Goal: Transaction & Acquisition: Purchase product/service

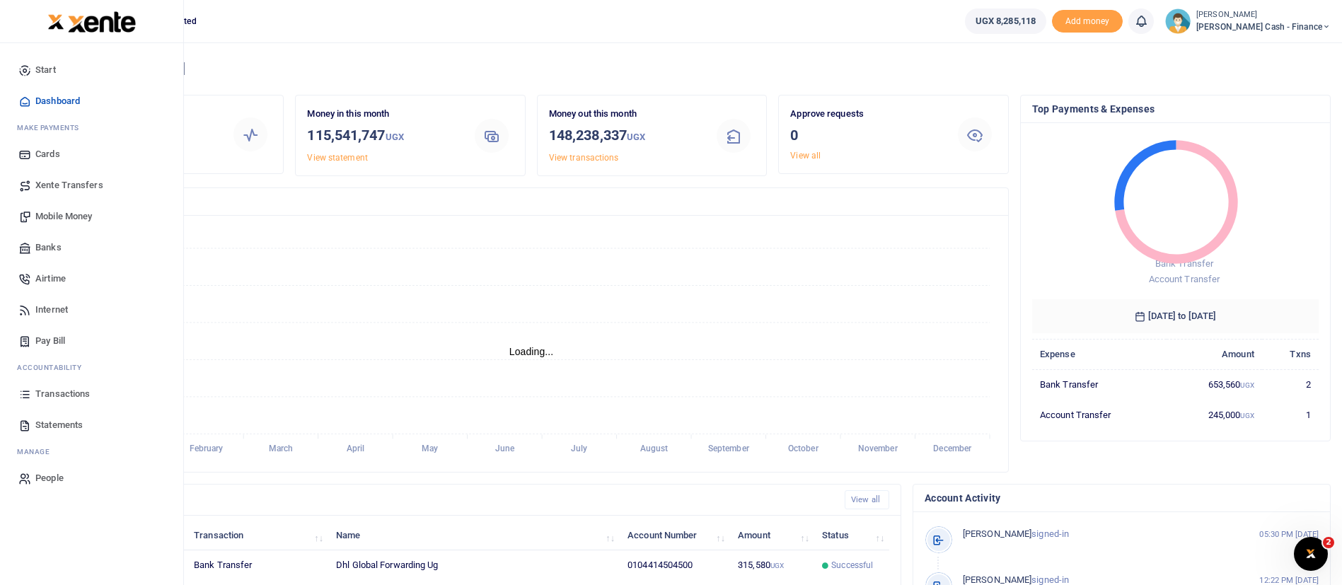
scroll to position [17, 17]
click at [58, 245] on span "Banks" at bounding box center [48, 248] width 26 height 14
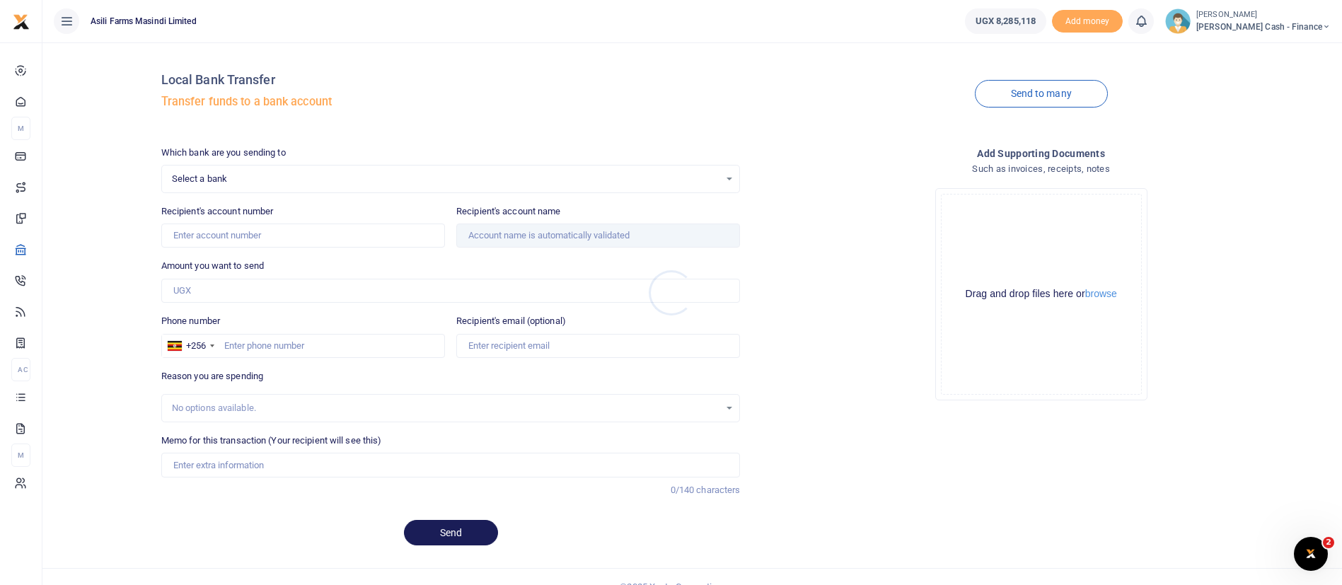
click at [399, 176] on div at bounding box center [671, 292] width 1342 height 585
click at [379, 176] on span "Select a bank" at bounding box center [446, 179] width 548 height 14
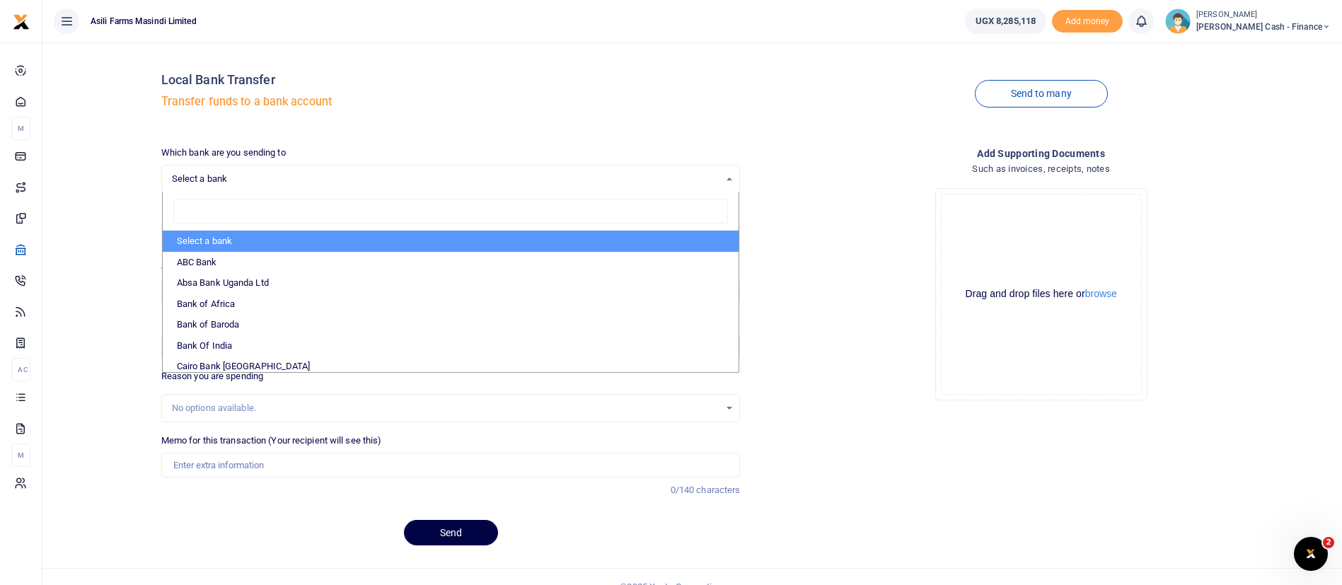
click at [379, 176] on span "Select a bank" at bounding box center [446, 179] width 548 height 14
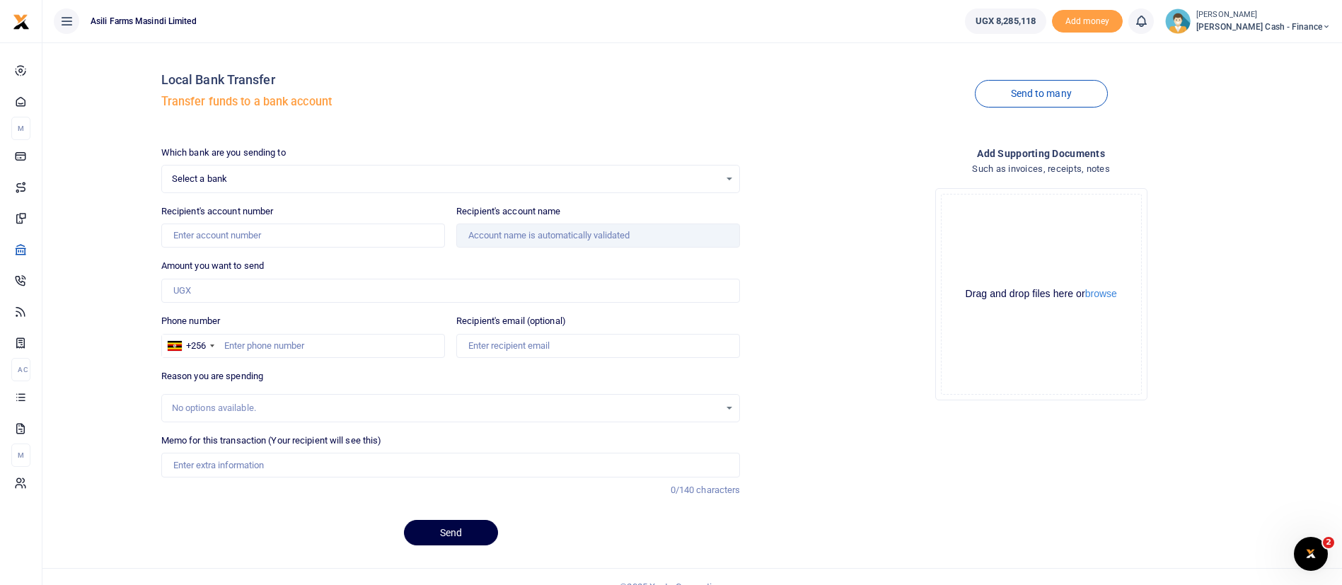
click at [379, 176] on span "Select a bank" at bounding box center [446, 179] width 548 height 14
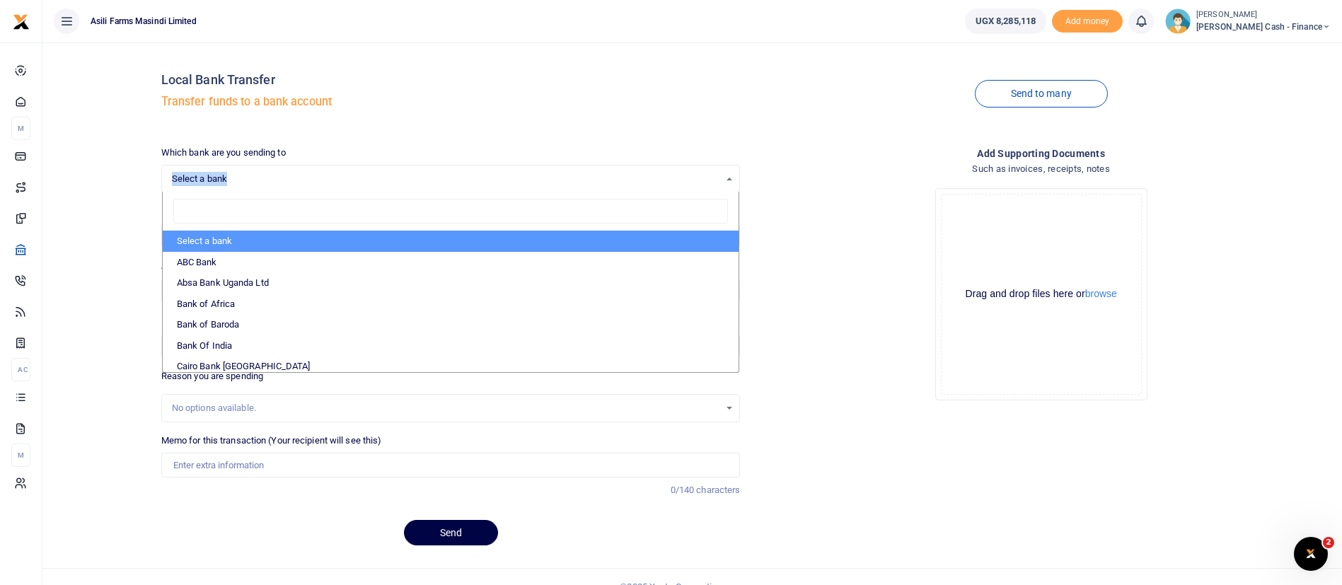
click at [379, 176] on span "Select a bank" at bounding box center [446, 179] width 548 height 14
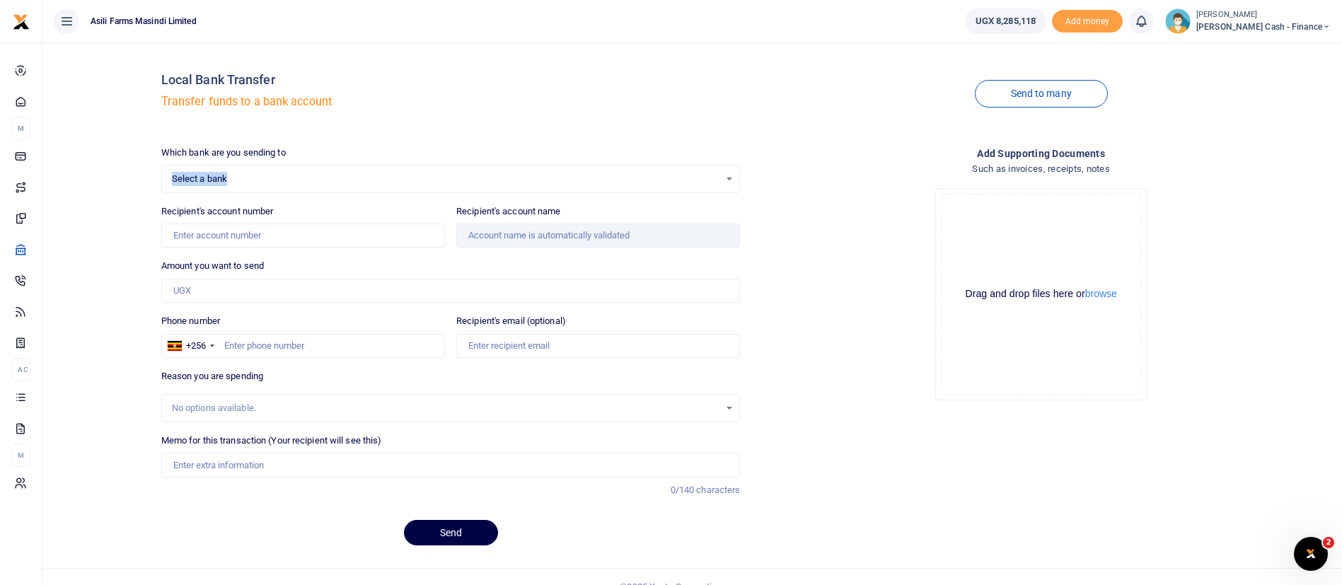
click at [242, 172] on span "Select a bank" at bounding box center [446, 179] width 548 height 14
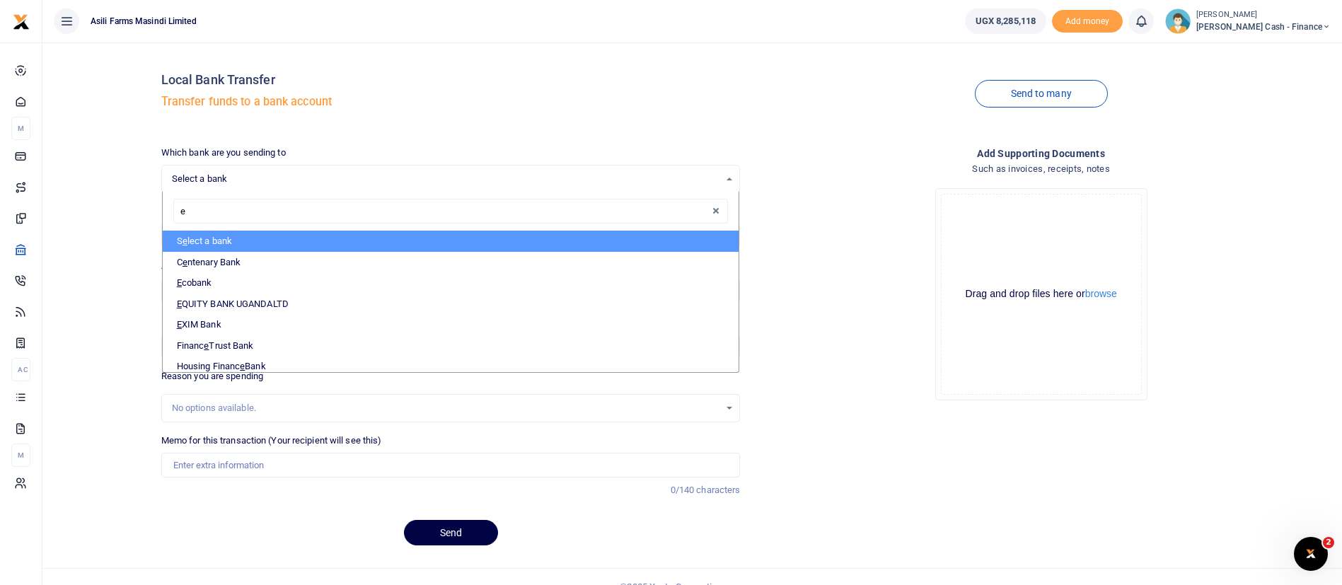
type input "eq"
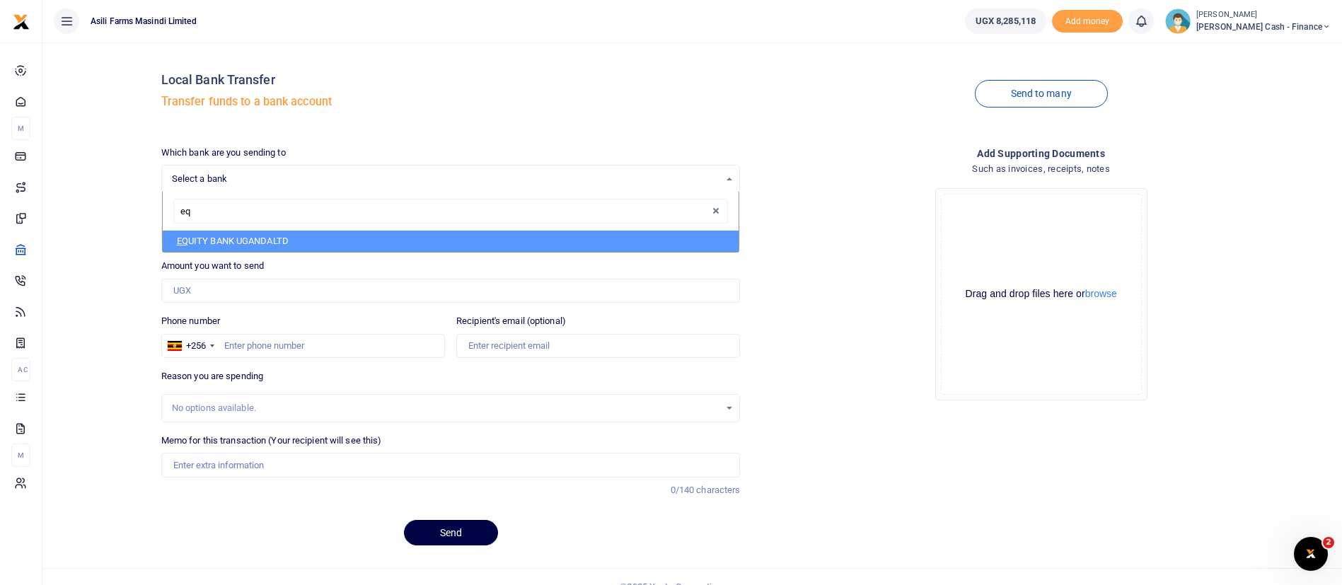
click at [232, 239] on li "EQ UITY BANK UGANDALTD" at bounding box center [451, 241] width 577 height 21
select select "EQU"
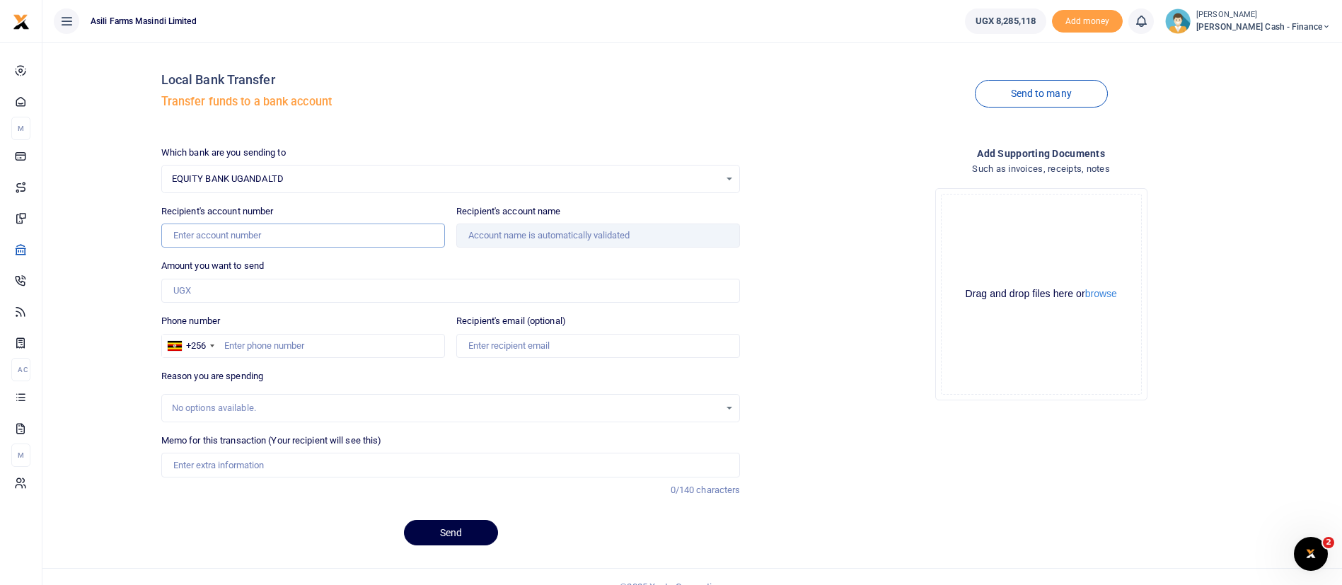
click at [232, 239] on input "Recipient's account number" at bounding box center [303, 236] width 284 height 24
paste input "1050102988917"
type input "1050102988917"
click at [251, 287] on input "Amount you want to send" at bounding box center [451, 291] width 580 height 24
type input "3,000,000"
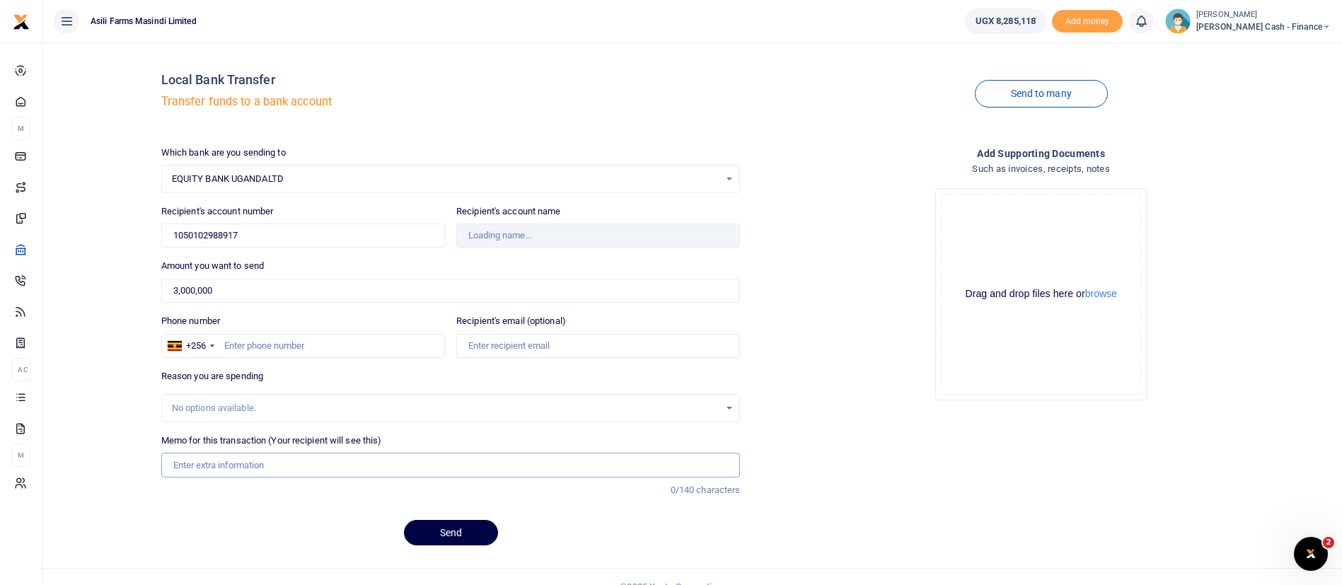
click at [220, 464] on input "Memo for this transaction (Your recipient will see this)" at bounding box center [451, 465] width 580 height 24
type input "Onya"
type input "[PERSON_NAME]"
click at [173, 468] on input "Onyango Emmanuel" at bounding box center [451, 465] width 580 height 24
click at [360, 466] on input "Payment to Onyango Emmanuel" at bounding box center [451, 465] width 580 height 24
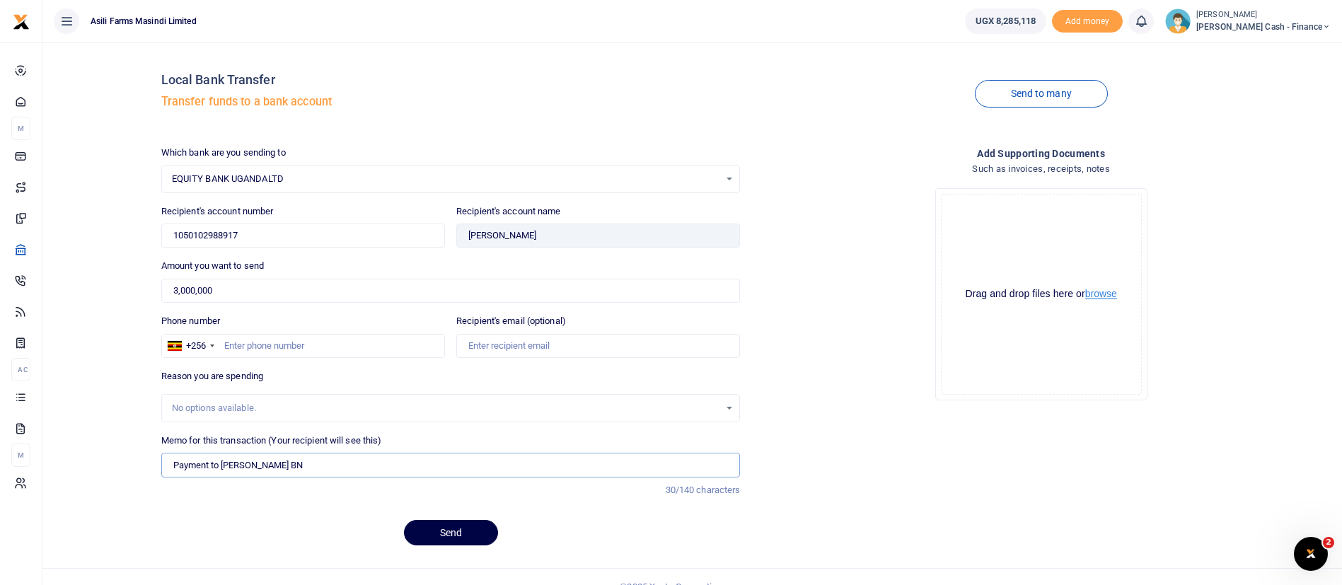
type input "Payment to [PERSON_NAME] BN"
click at [1108, 289] on button "browse" at bounding box center [1102, 294] width 32 height 11
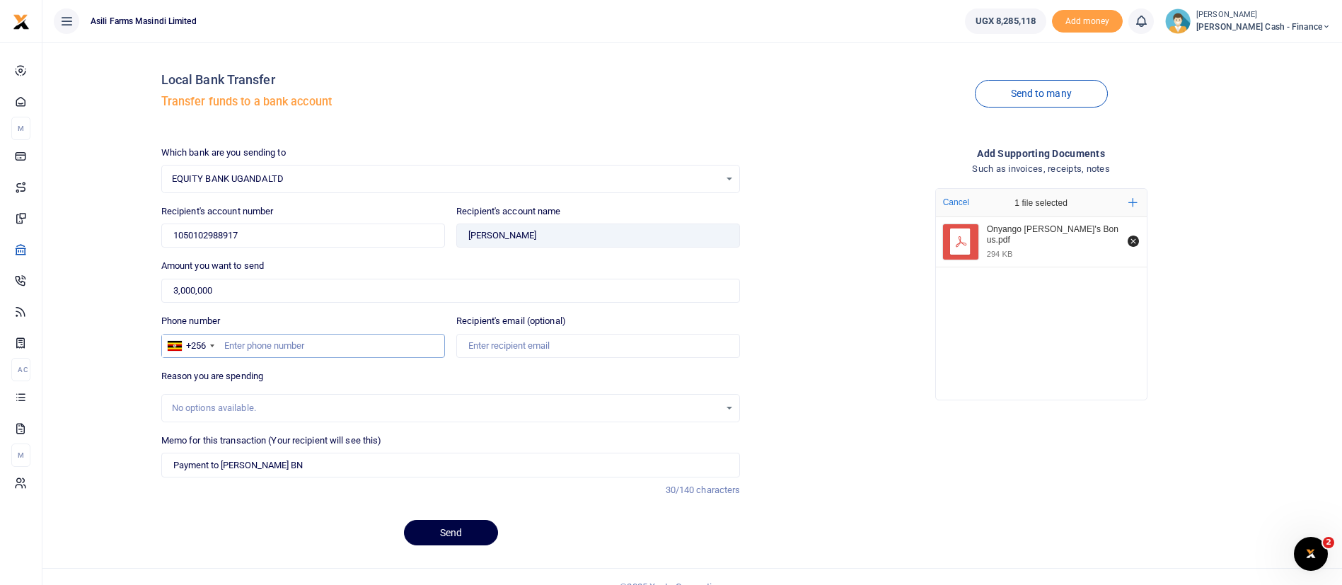
click at [311, 344] on input "Phone number" at bounding box center [303, 346] width 284 height 24
type input "775600682"
click at [454, 528] on button "Send" at bounding box center [451, 532] width 94 height 25
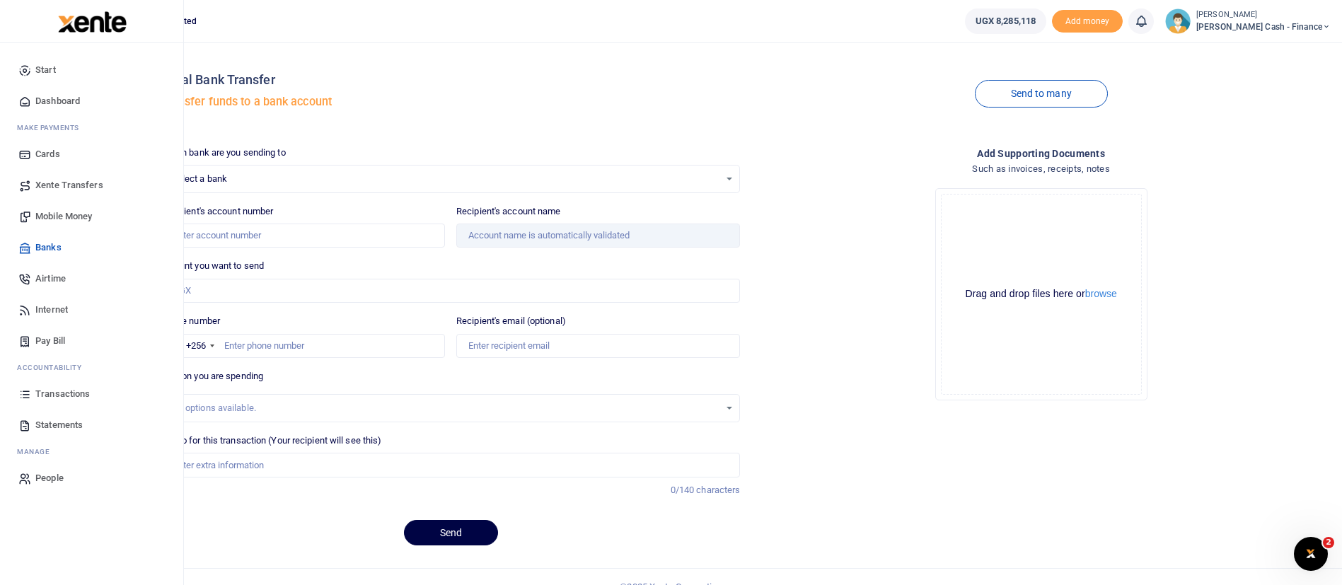
click at [59, 393] on span "Transactions" at bounding box center [62, 394] width 54 height 14
